Goal: Check status: Check status

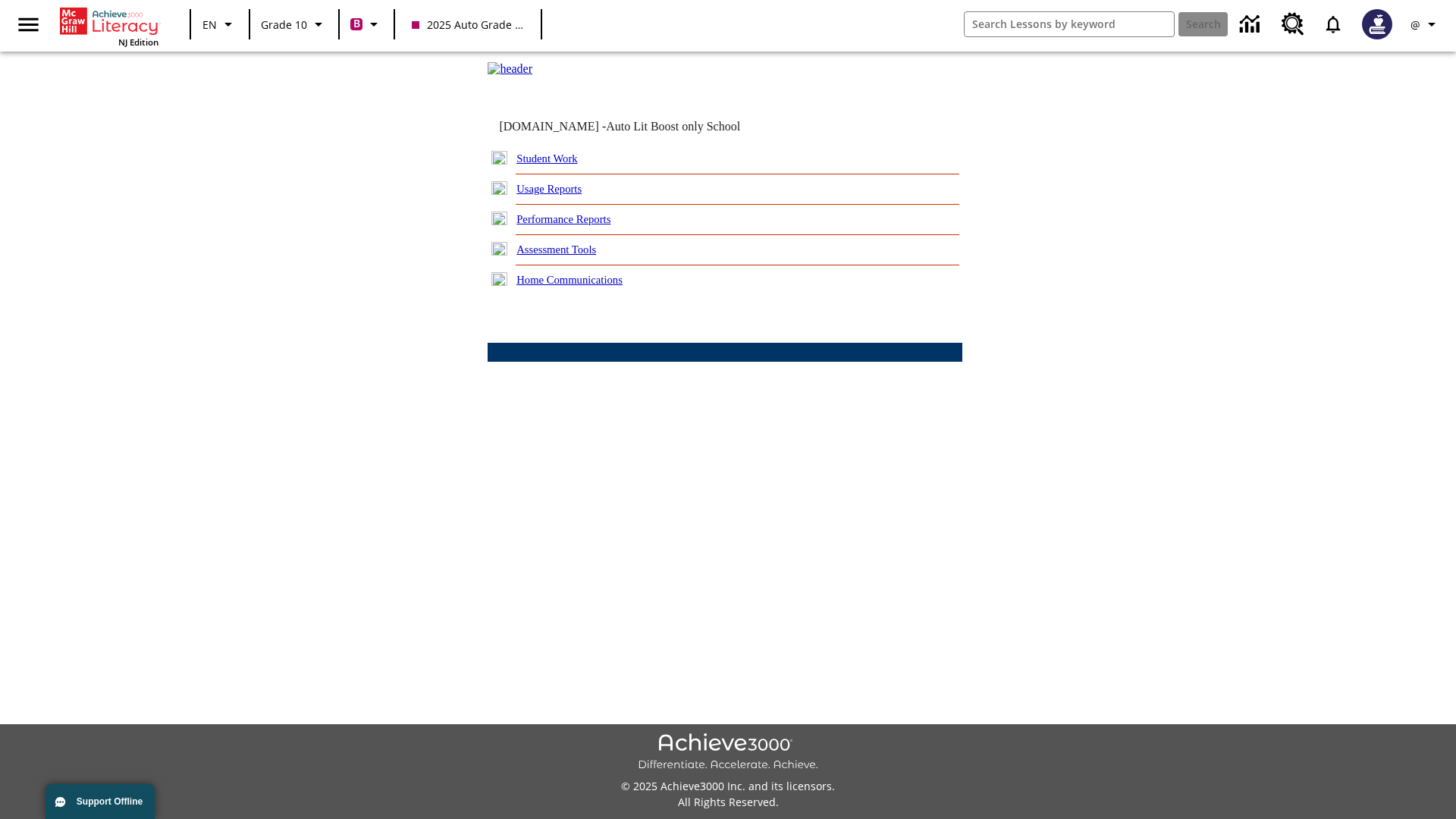
click at [557, 165] on link "Student Work" at bounding box center [547, 159] width 61 height 12
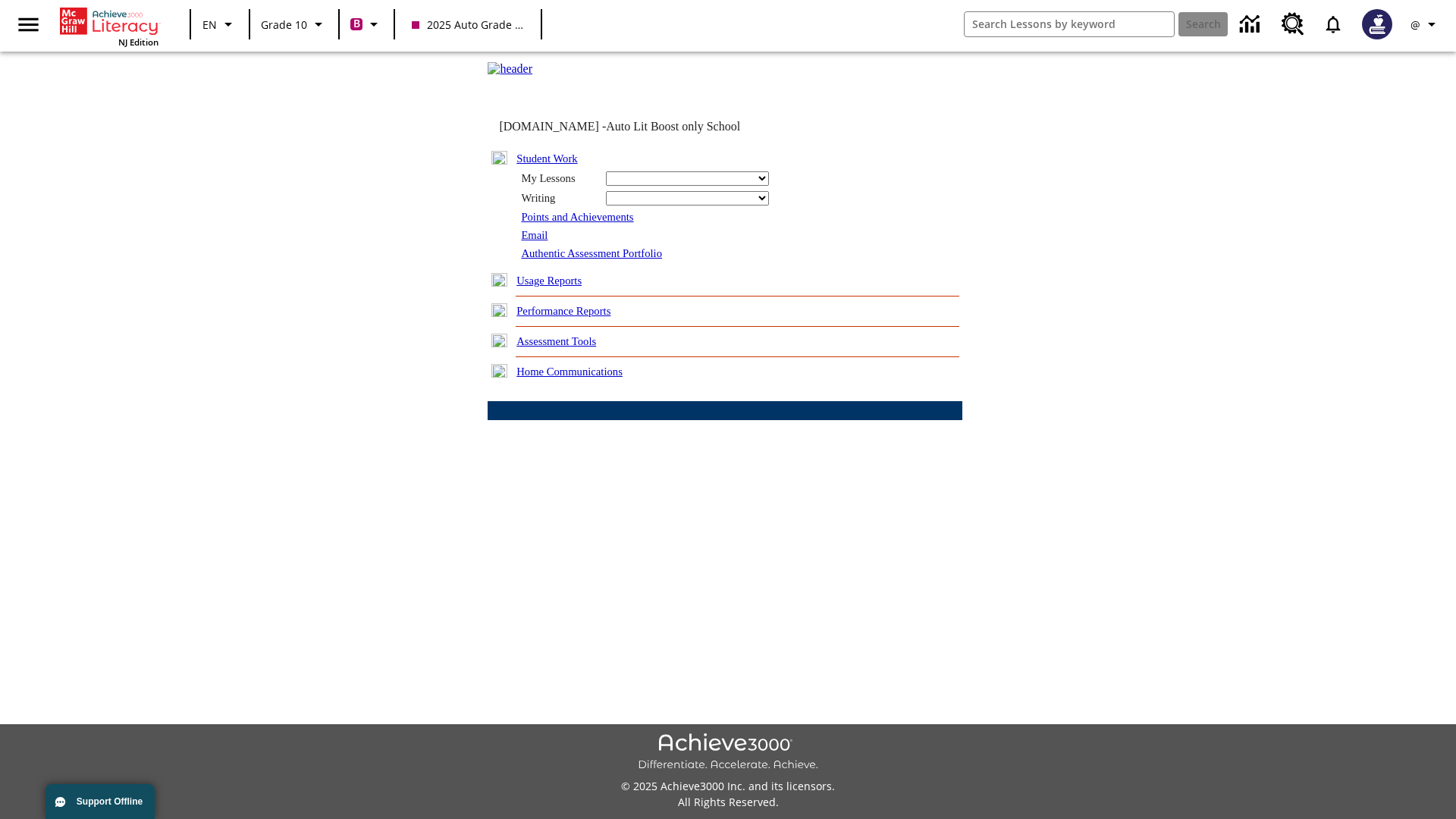
select select "/options/reports/?report_id=24&atype=2&section=2"
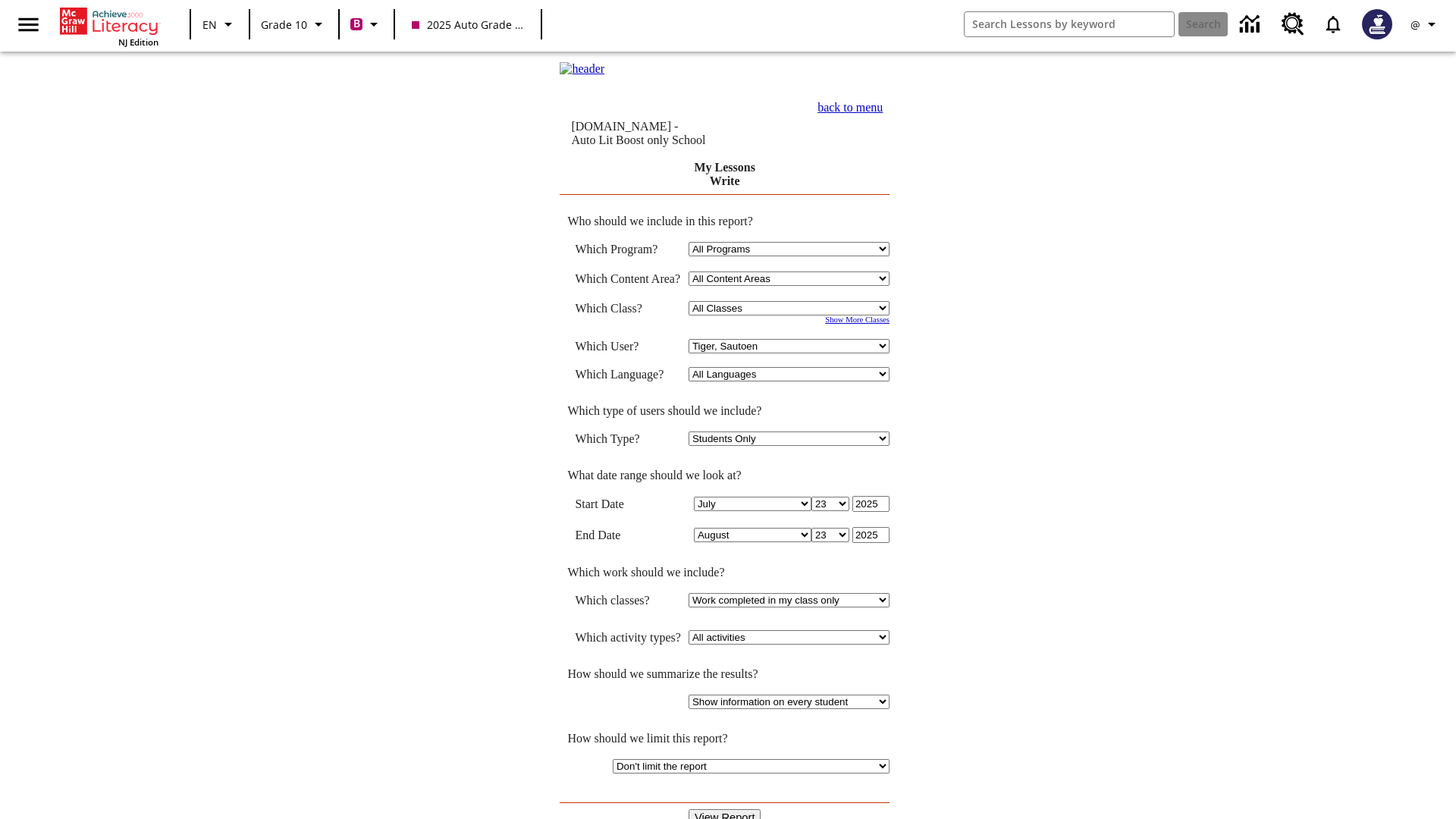
select select "21433649"
select select "4"
type input "2024"
click at [725, 809] on input "View Report" at bounding box center [724, 817] width 72 height 17
